Goal: Navigation & Orientation: Find specific page/section

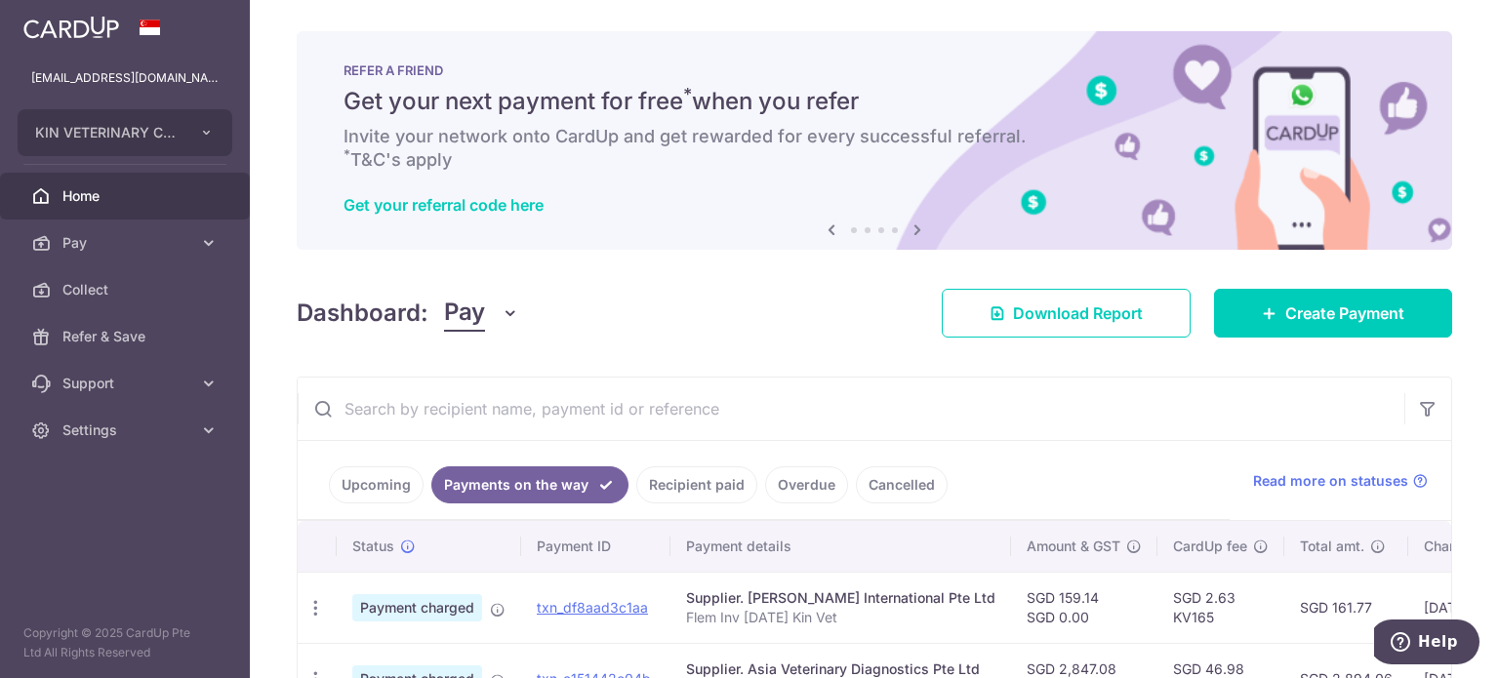
click at [191, 182] on link "Home" at bounding box center [125, 196] width 250 height 47
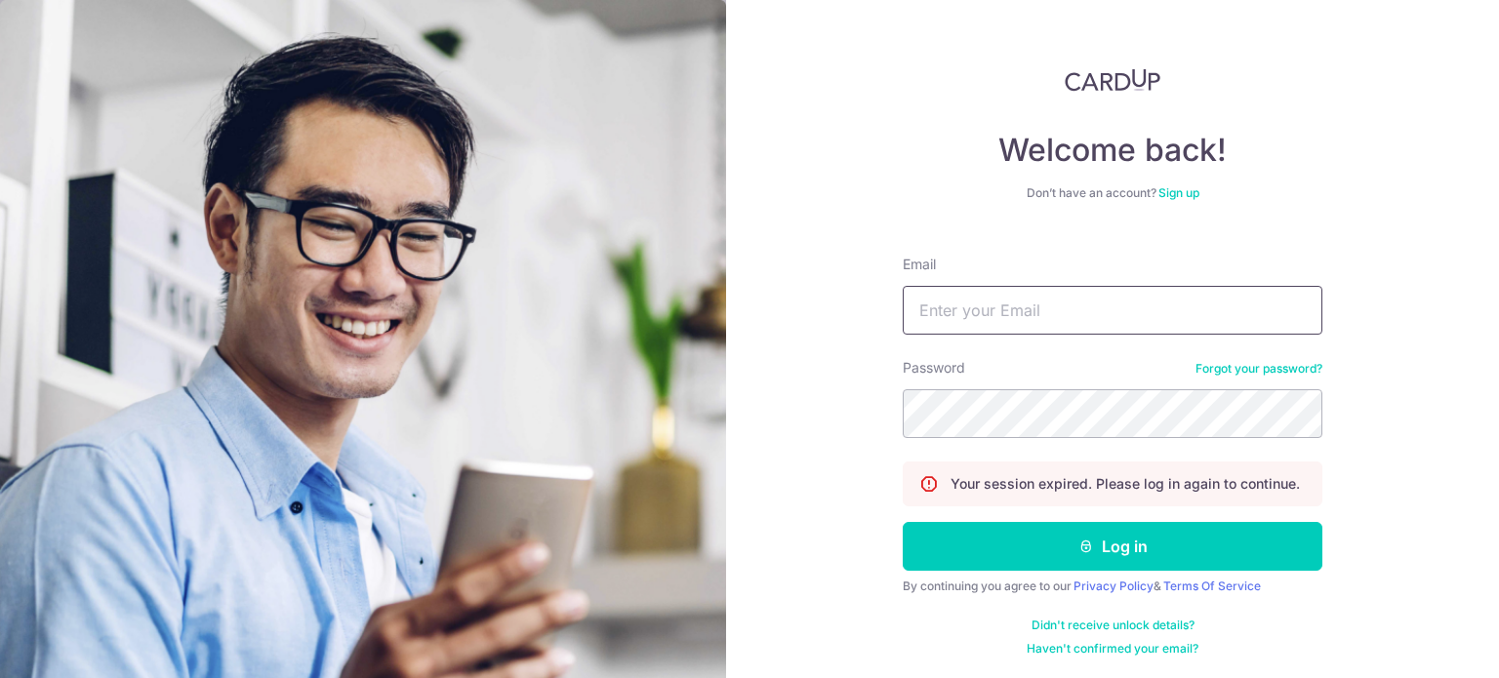
click at [1034, 311] on input "Email" at bounding box center [1113, 310] width 420 height 49
type input "[EMAIL_ADDRESS][DOMAIN_NAME]"
click at [903, 522] on button "Log in" at bounding box center [1113, 546] width 420 height 49
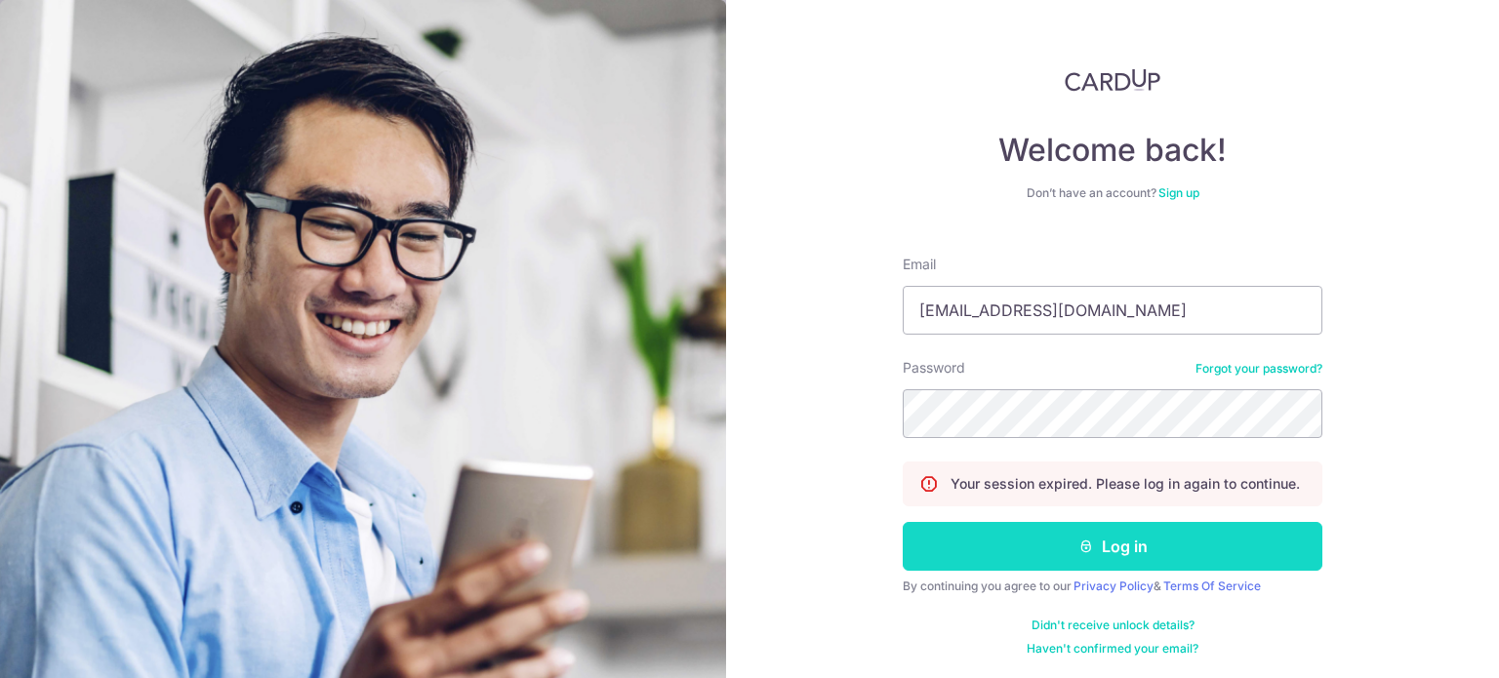
click at [1031, 545] on button "Log in" at bounding box center [1113, 546] width 420 height 49
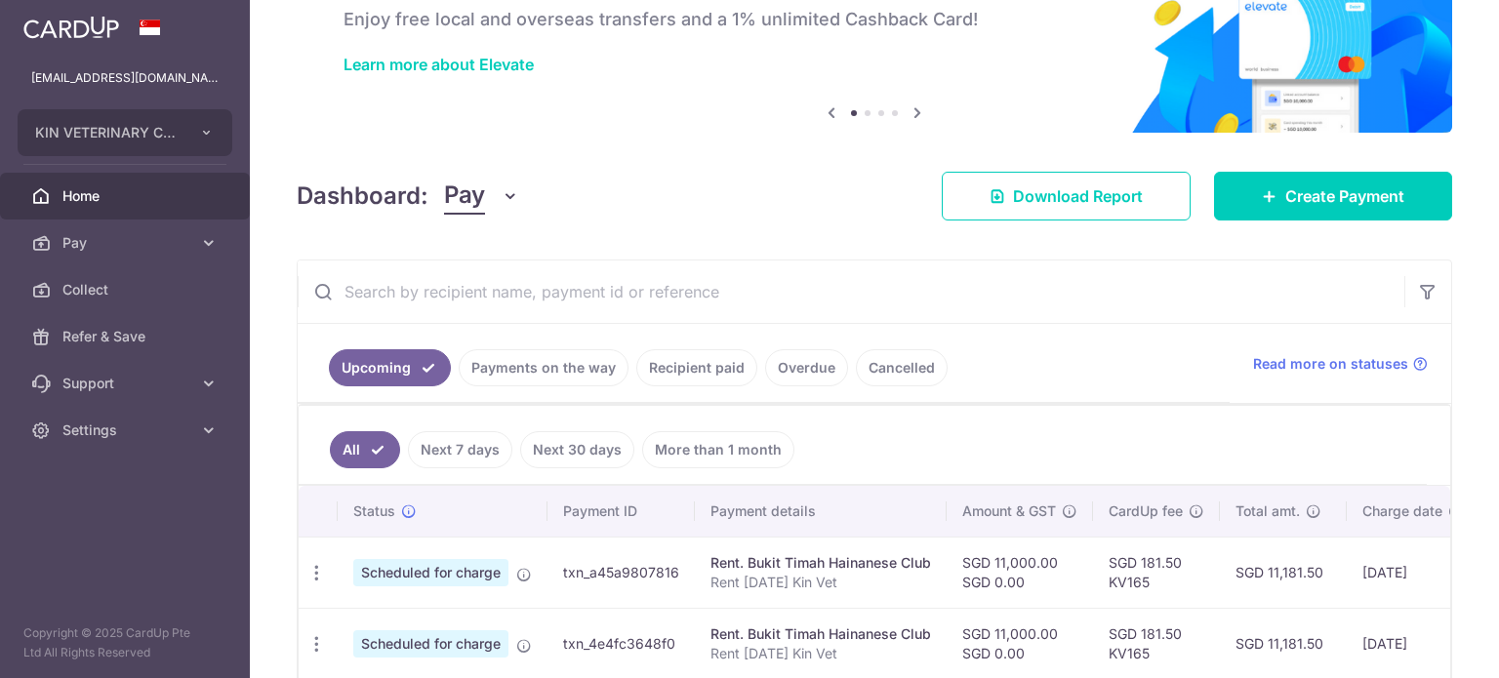
scroll to position [195, 0]
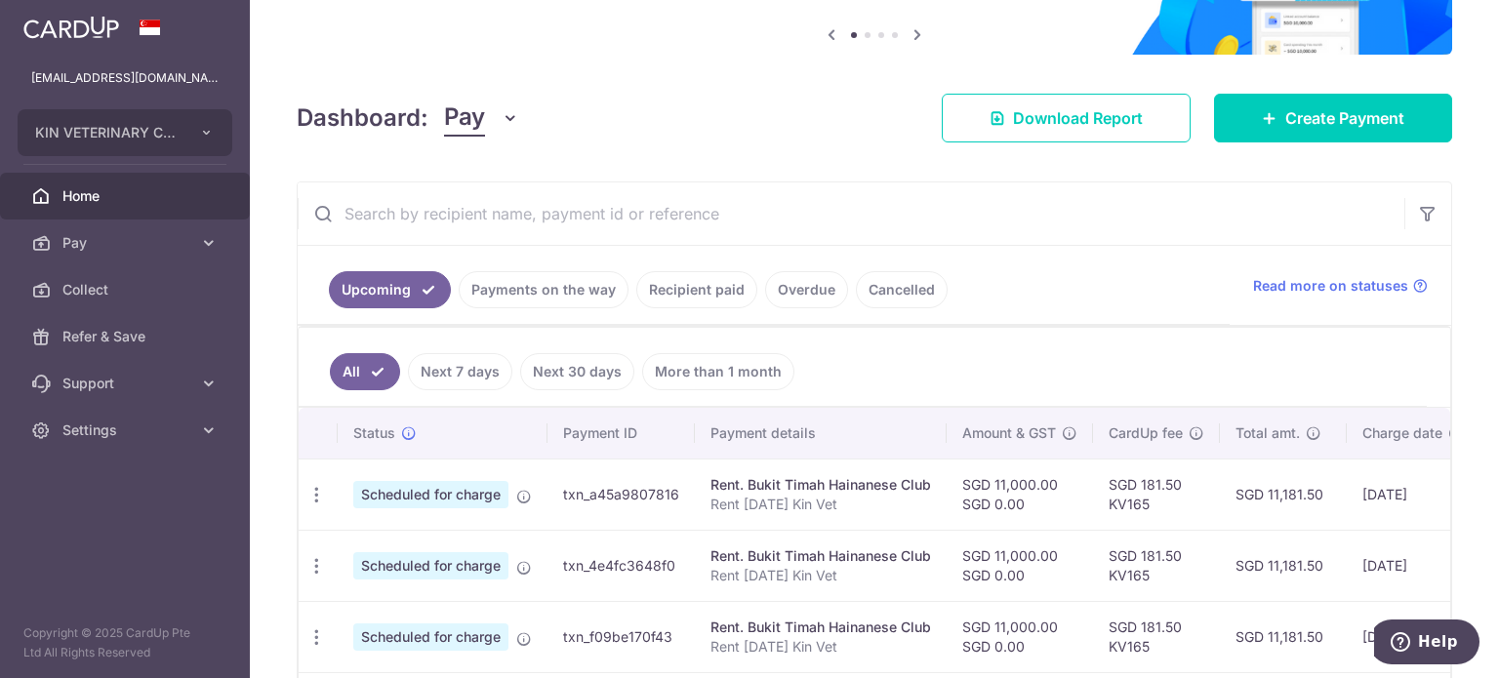
click at [592, 313] on ul "Upcoming Payments on the way Recipient paid Overdue Cancelled" at bounding box center [764, 285] width 932 height 79
click at [589, 298] on link "Payments on the way" at bounding box center [544, 289] width 170 height 37
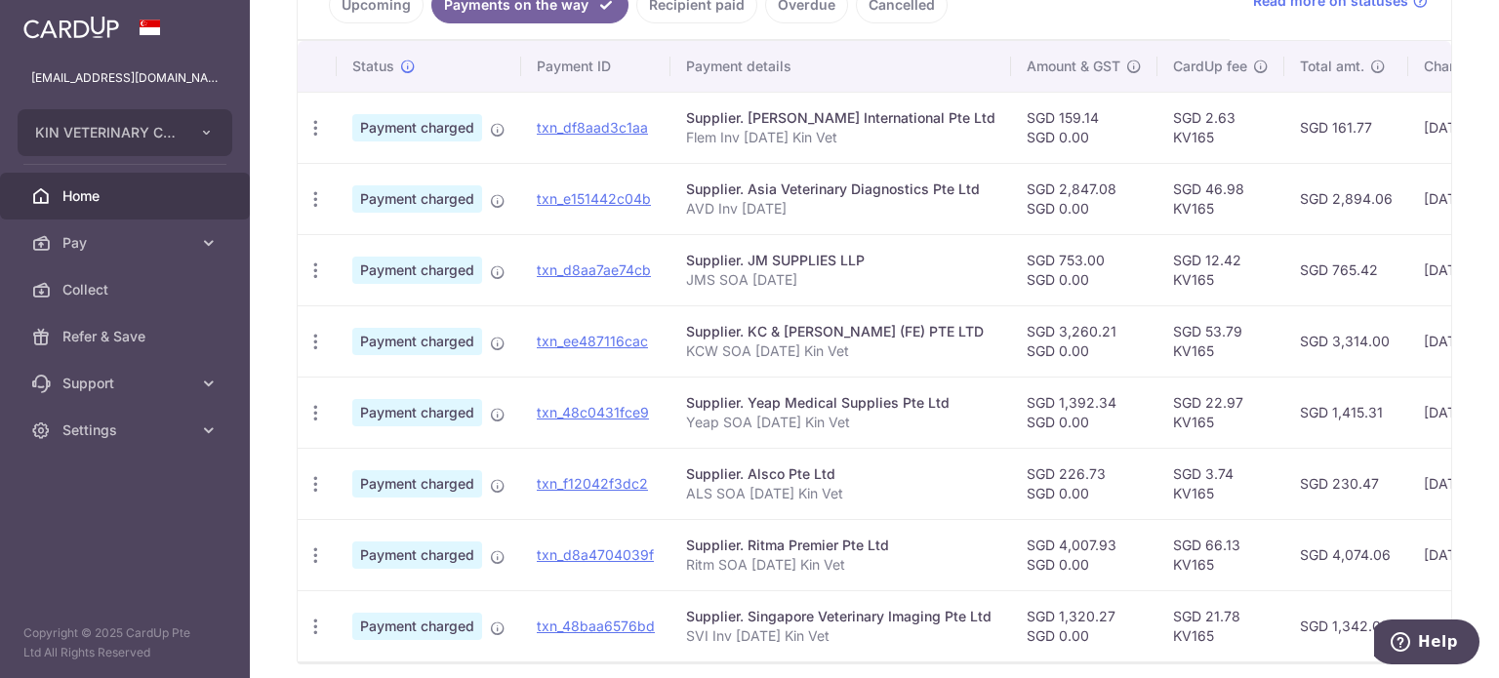
scroll to position [564, 0]
